Goal: Navigation & Orientation: Understand site structure

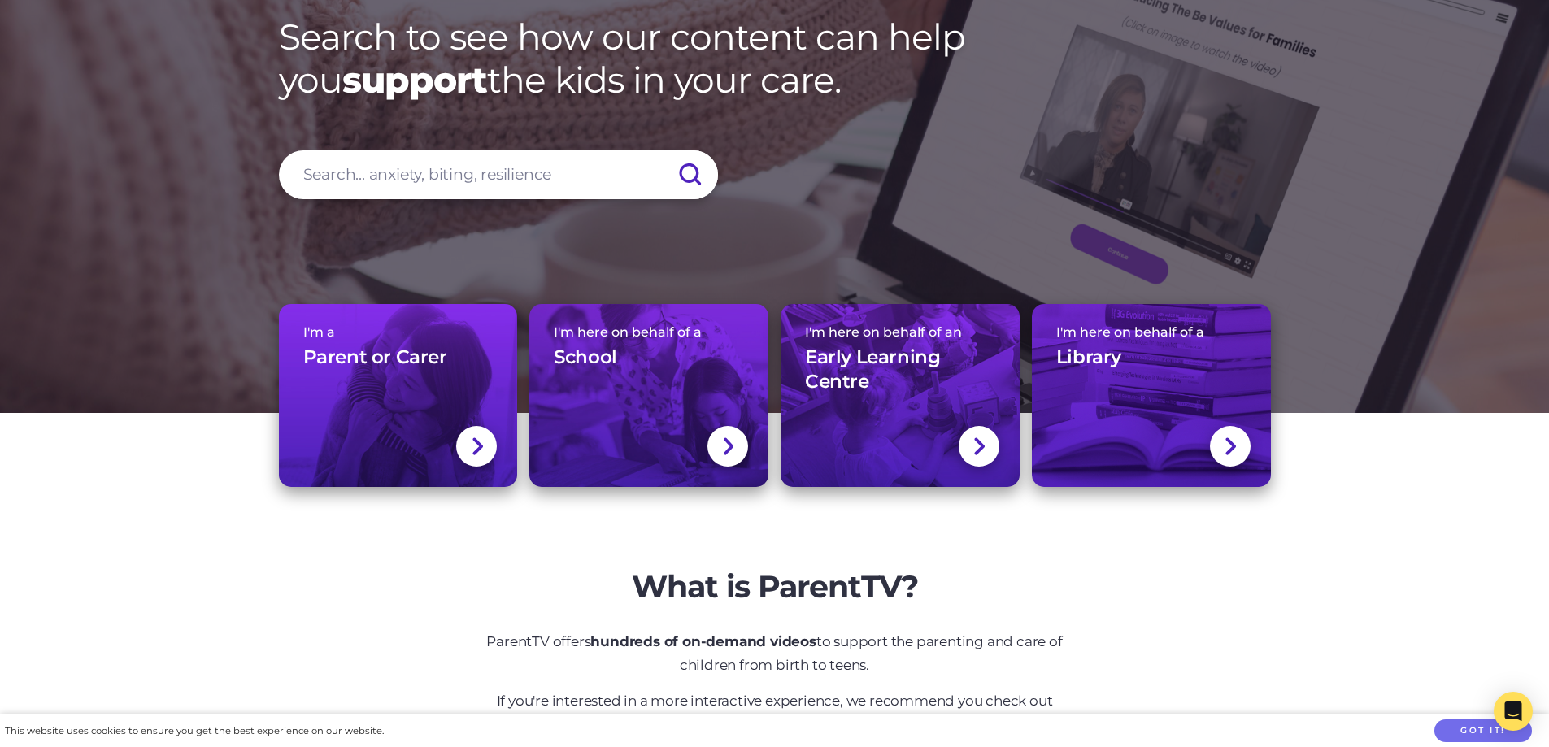
scroll to position [163, 0]
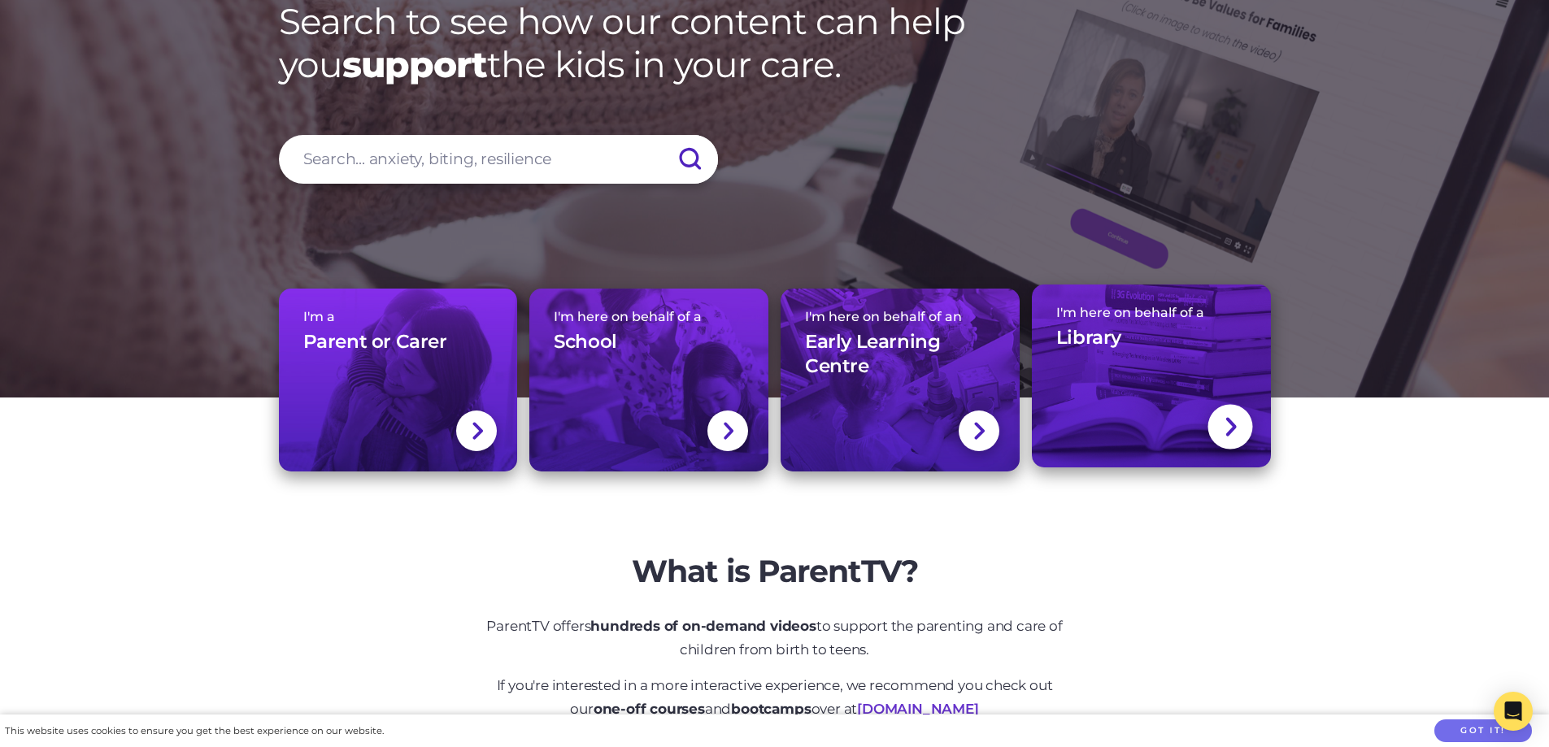
click at [1075, 383] on link "I'm here on behalf of a Library" at bounding box center [1151, 376] width 239 height 183
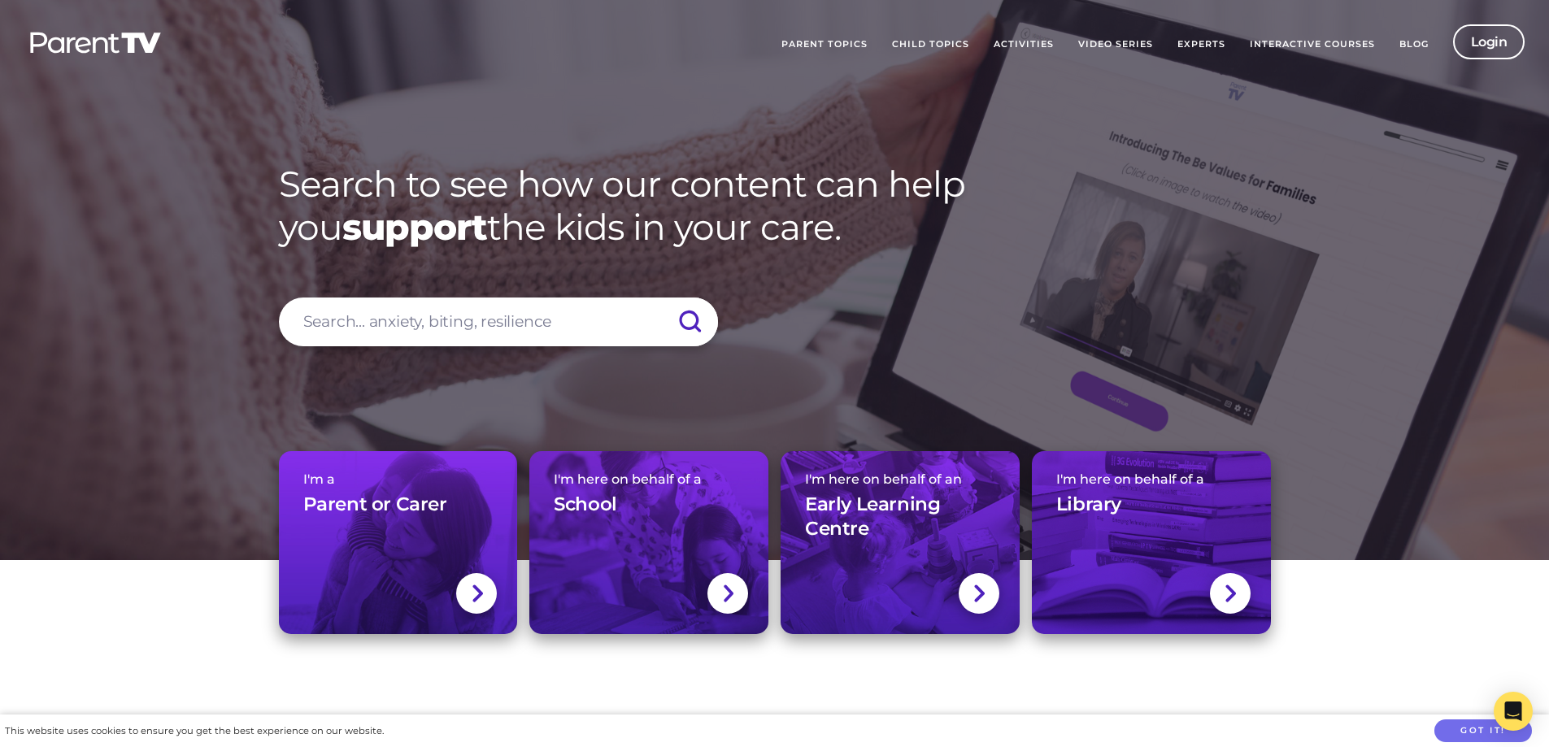
click at [1109, 41] on link "Video Series" at bounding box center [1115, 44] width 99 height 41
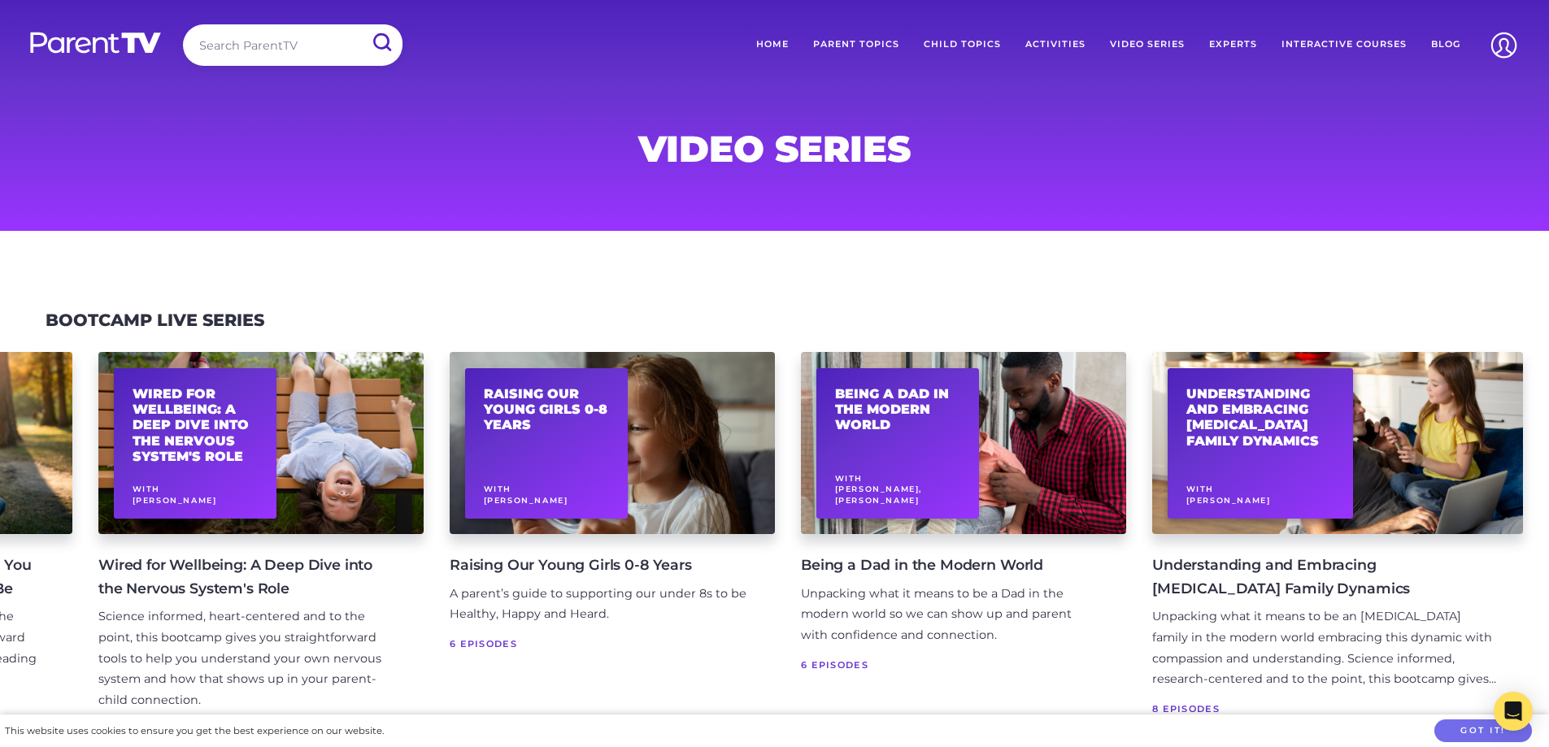
click at [1327, 39] on link "Interactive Courses" at bounding box center [1344, 44] width 150 height 41
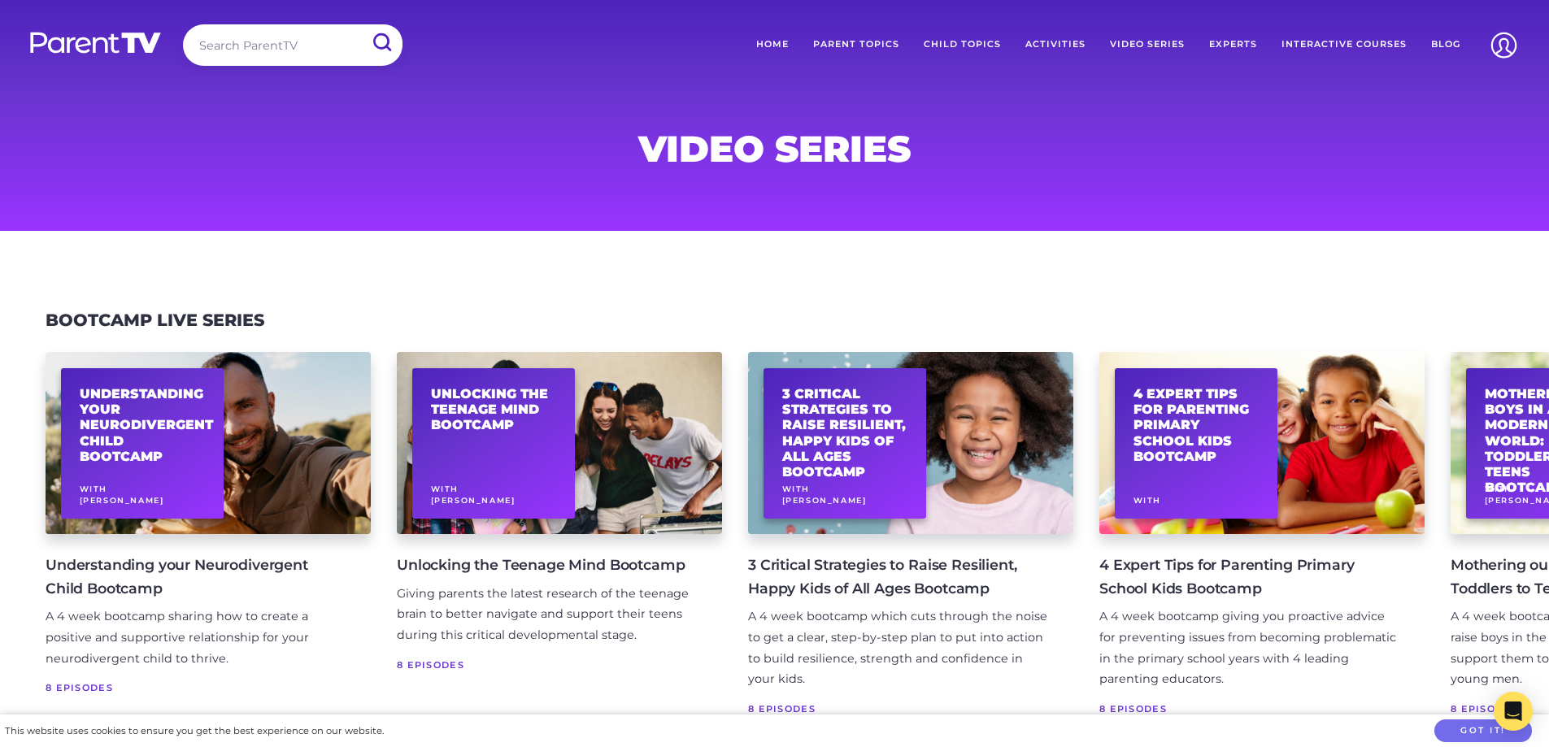
click at [980, 46] on link "Child Topics" at bounding box center [963, 44] width 102 height 41
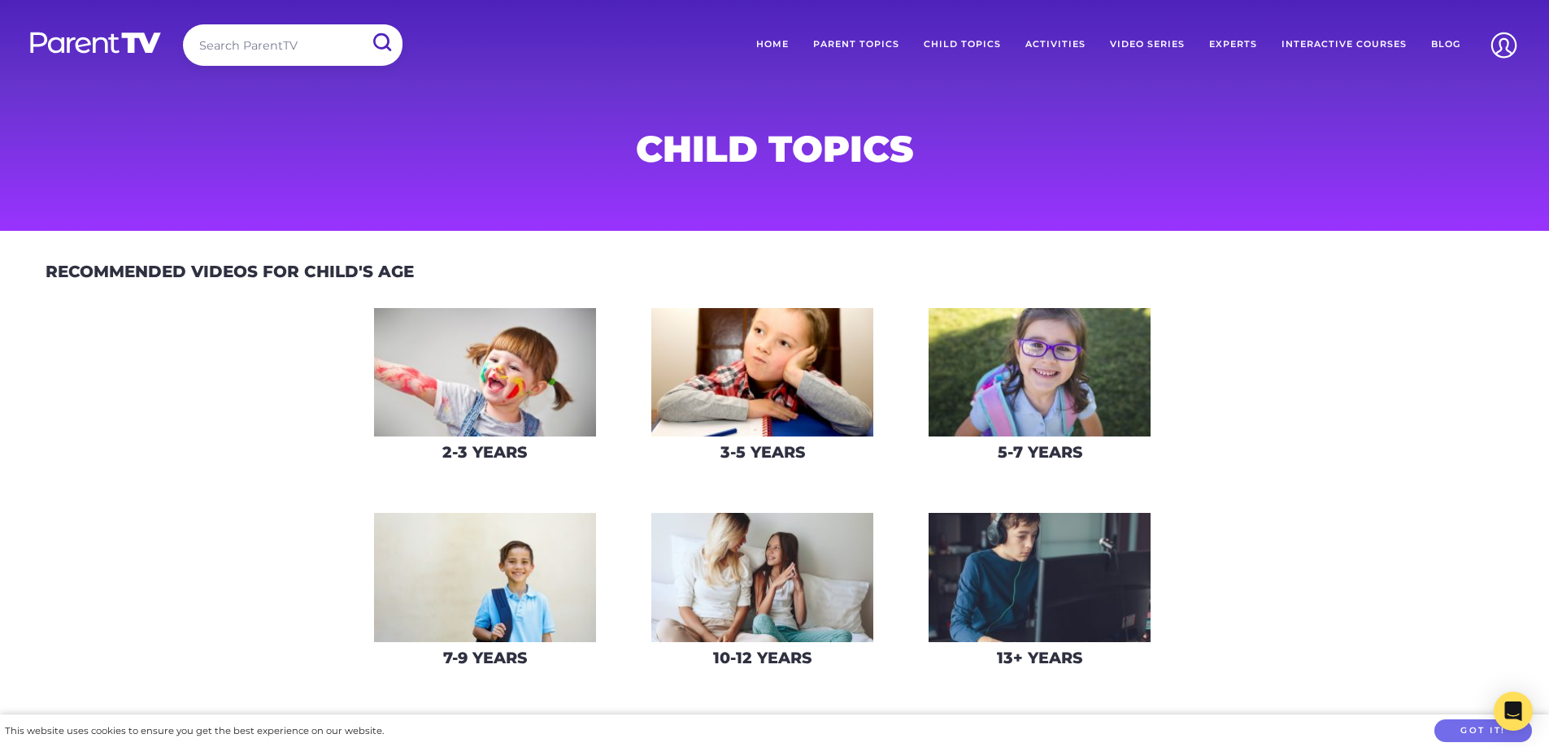
click at [1063, 46] on link "Activities" at bounding box center [1055, 44] width 85 height 41
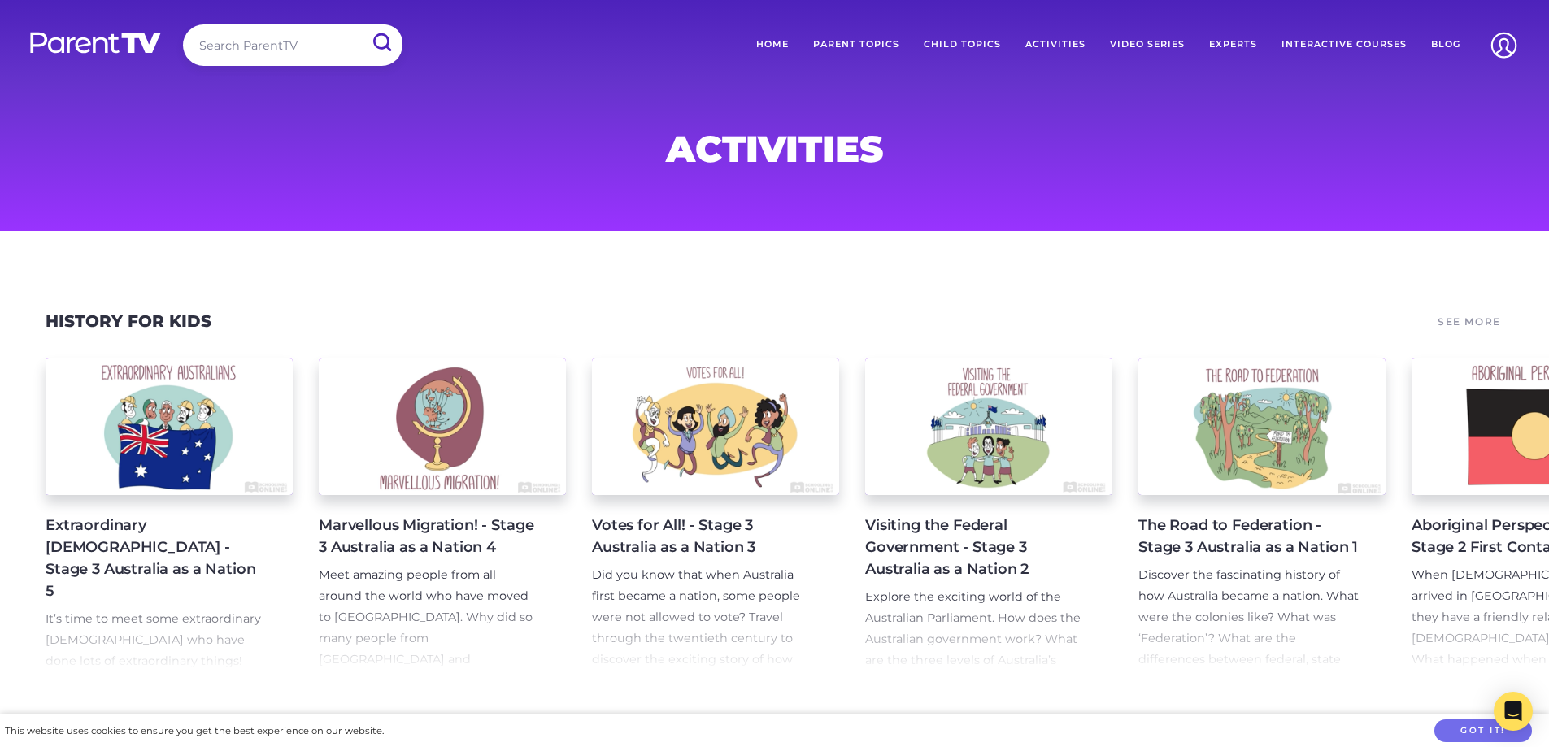
click at [780, 42] on link "Home" at bounding box center [772, 44] width 57 height 41
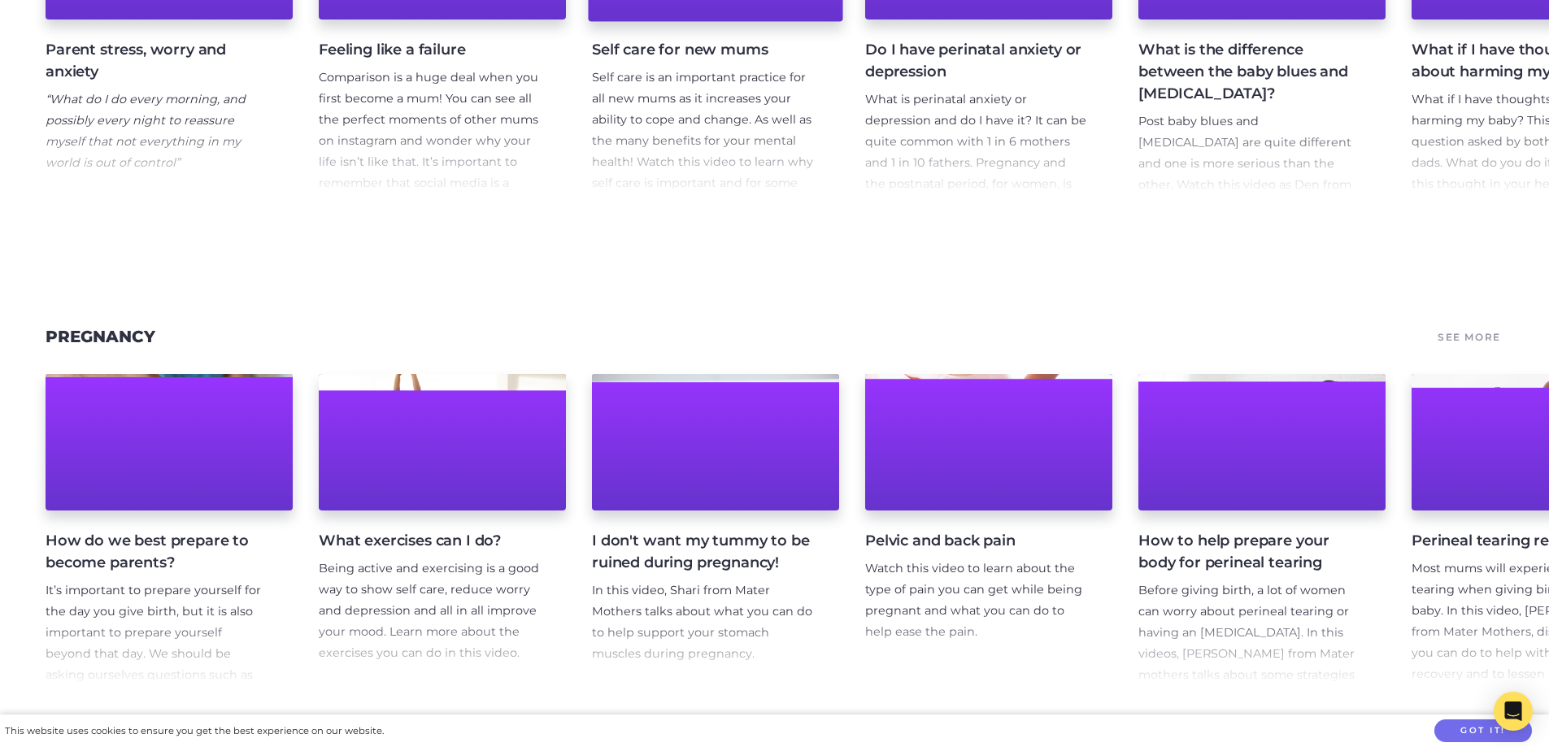
scroll to position [3741, 0]
